Goal: Check status: Check status

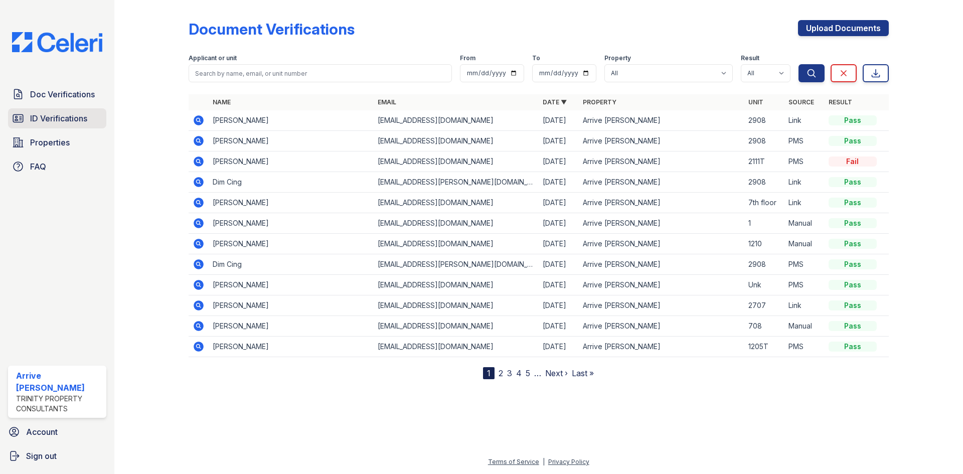
click at [75, 114] on span "ID Verifications" at bounding box center [58, 118] width 57 height 12
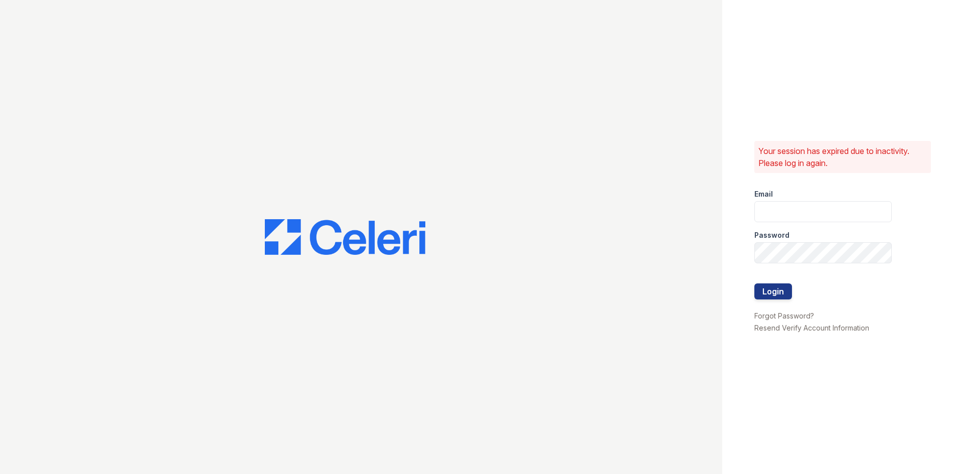
type input "[EMAIL_ADDRESS][DOMAIN_NAME]"
click at [769, 287] on button "Login" at bounding box center [773, 291] width 38 height 16
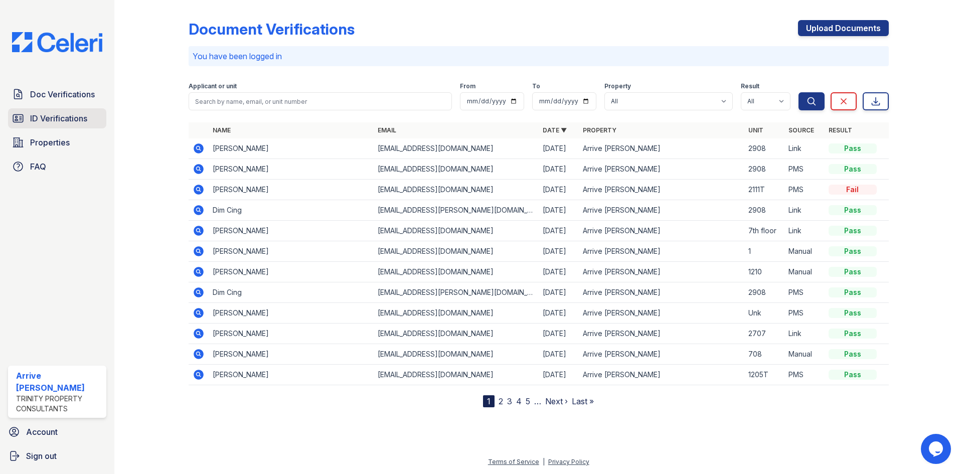
click at [40, 121] on span "ID Verifications" at bounding box center [58, 118] width 57 height 12
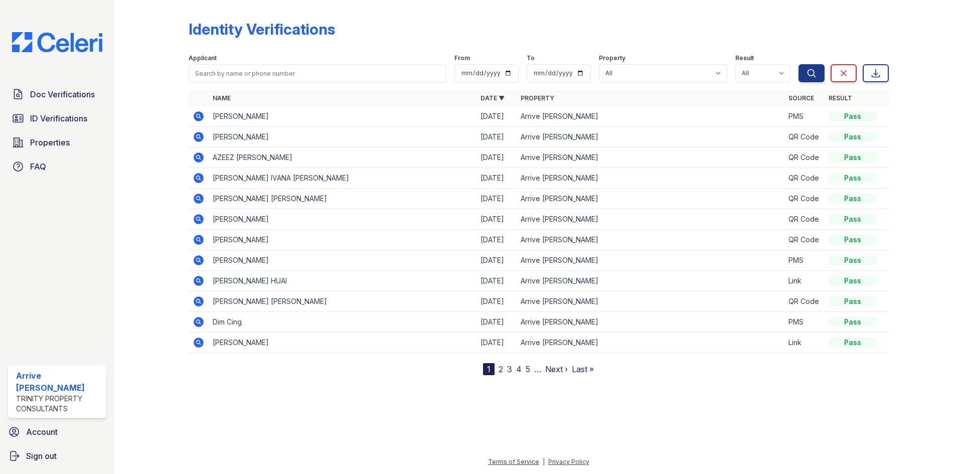
click at [503, 371] on nav "1 2 3 4 5 … Next › Last »" at bounding box center [538, 369] width 111 height 12
click at [194, 339] on icon at bounding box center [199, 342] width 12 height 12
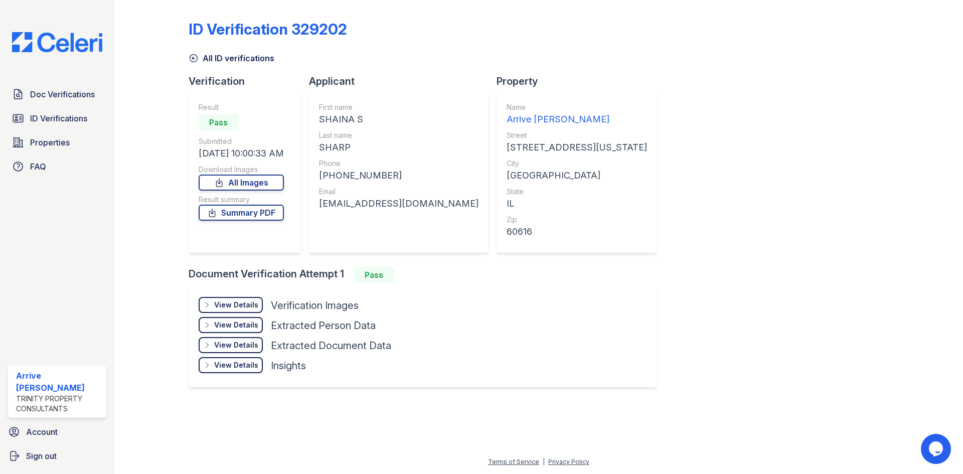
click at [224, 299] on div "View Details Details" at bounding box center [231, 305] width 64 height 16
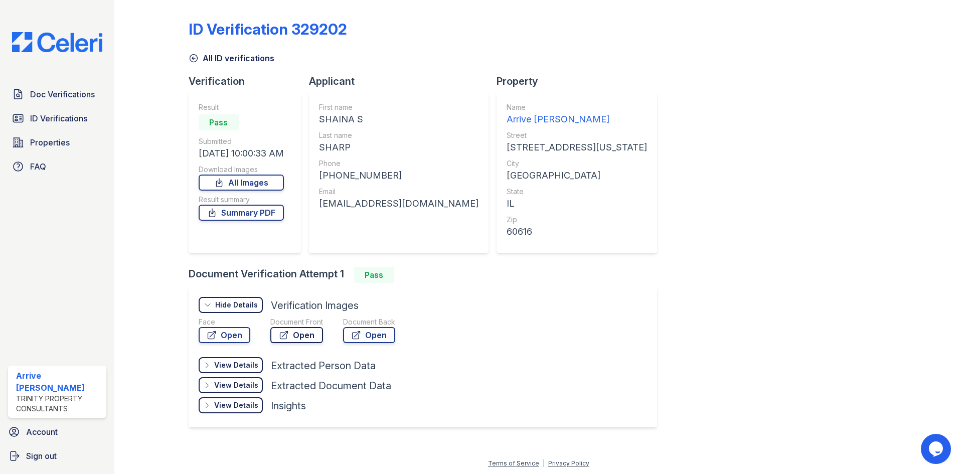
click at [300, 330] on link "Open" at bounding box center [296, 335] width 53 height 16
